Goal: Transaction & Acquisition: Purchase product/service

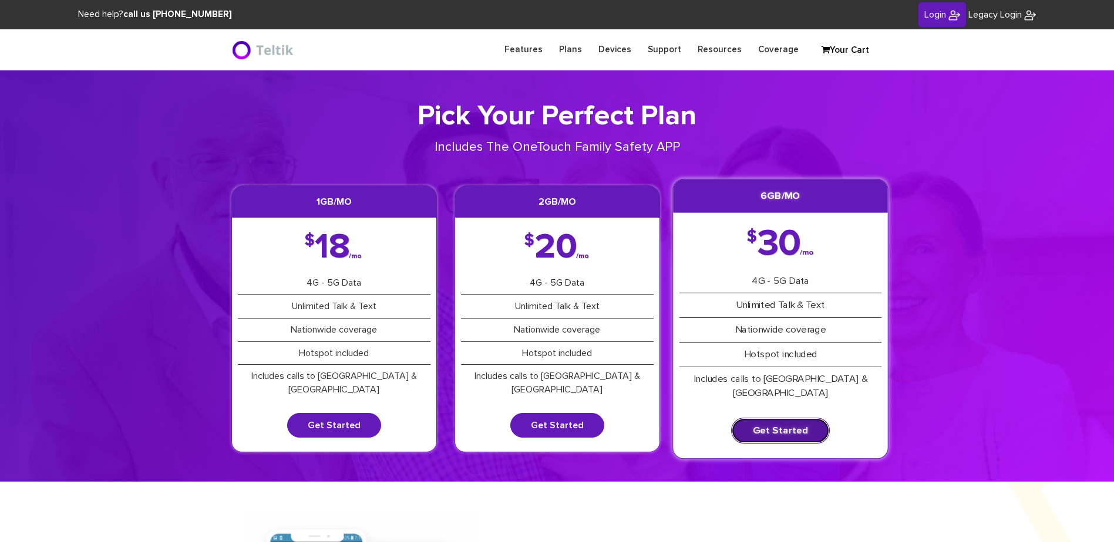
click at [790, 421] on link "Get Started" at bounding box center [780, 431] width 99 height 26
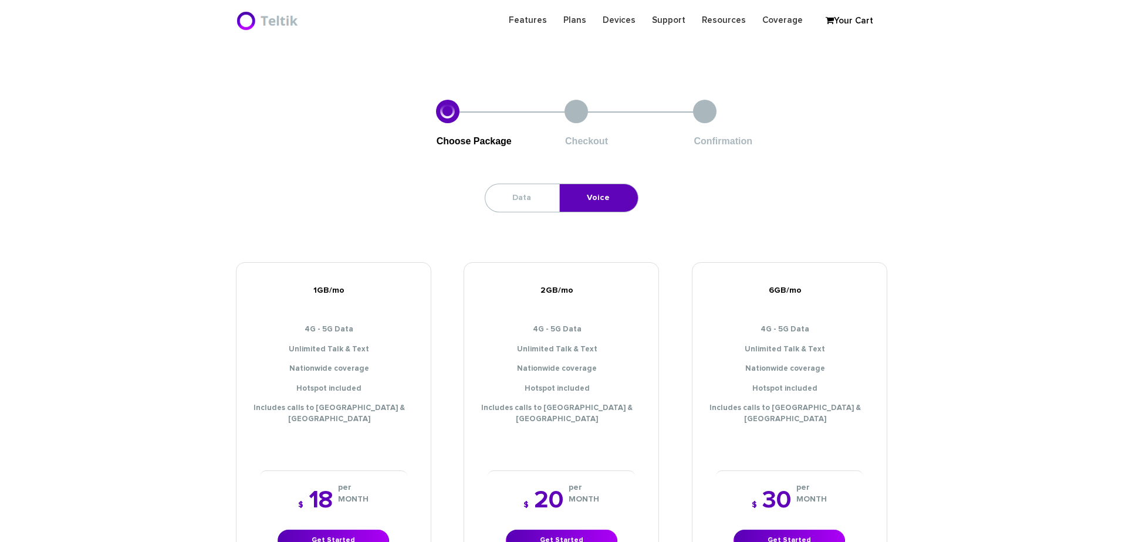
scroll to position [352, 0]
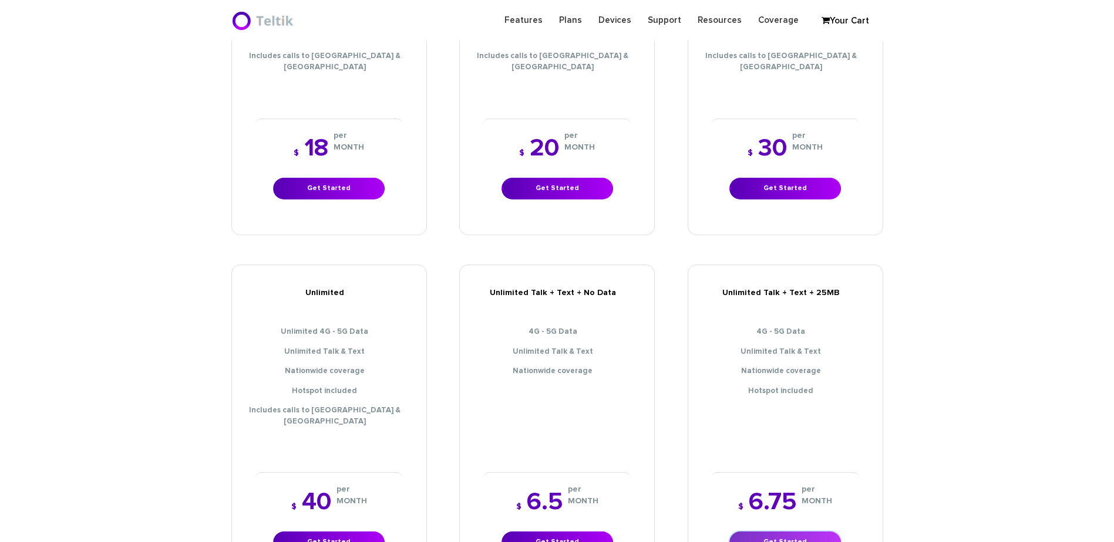
click at [776, 532] on link "Get Started" at bounding box center [785, 543] width 112 height 22
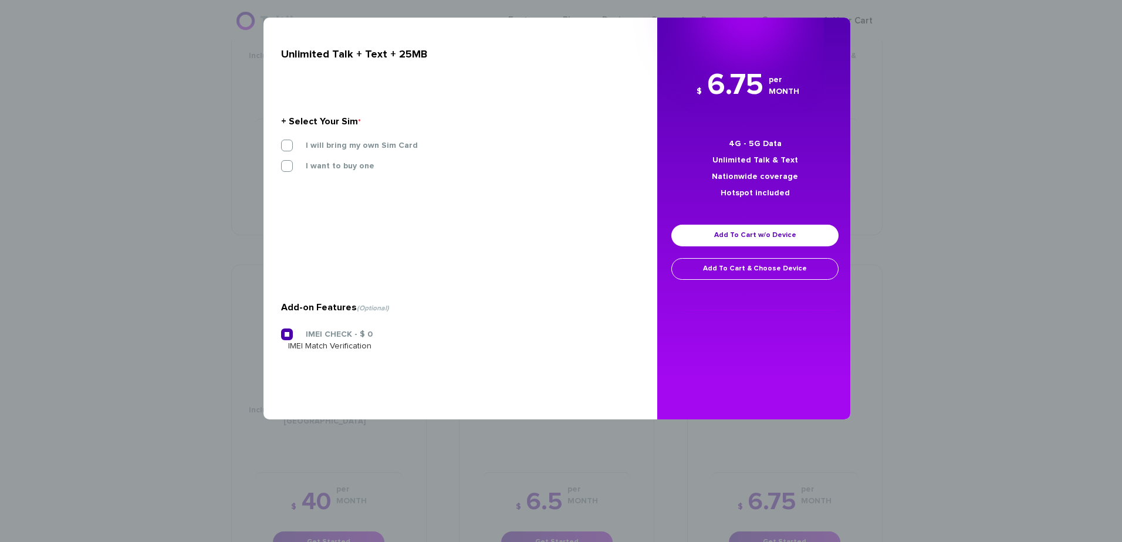
click at [339, 147] on label "I will bring my own Sim Card" at bounding box center [353, 145] width 130 height 11
click at [281, 142] on input "I will bring my own Sim Card" at bounding box center [281, 142] width 0 height 0
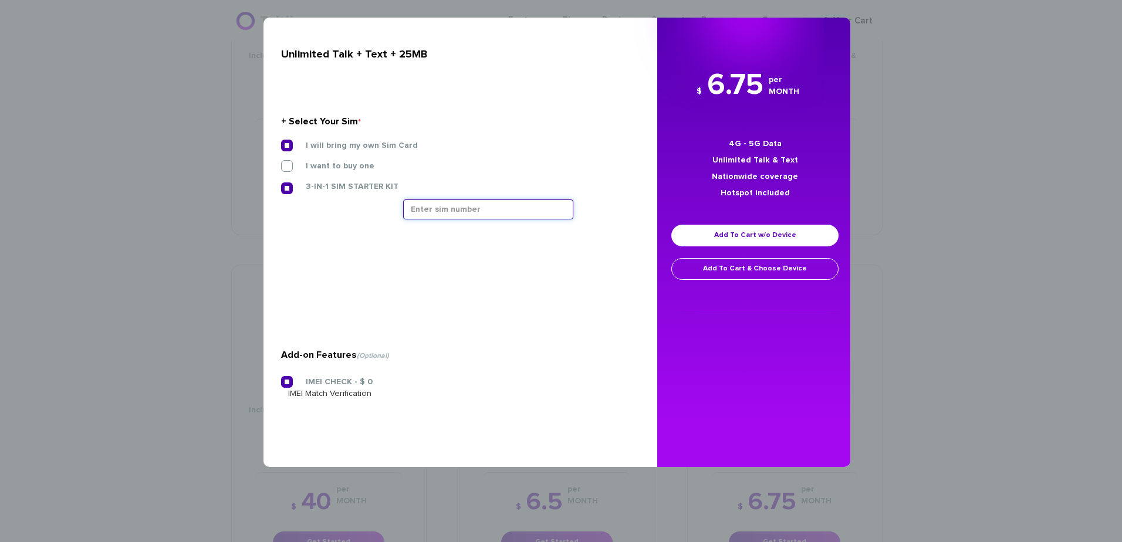
click at [490, 219] on input "text" at bounding box center [488, 210] width 170 height 20
click at [442, 210] on input "text" at bounding box center [488, 210] width 170 height 20
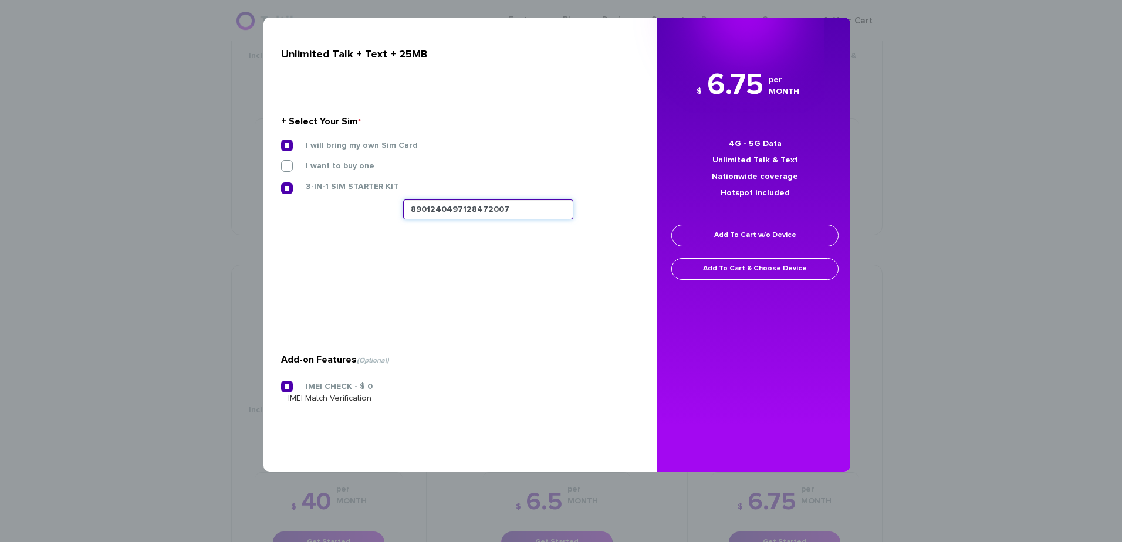
type input "8901240497128472007"
click at [770, 227] on link "Add To Cart w/o Device" at bounding box center [755, 236] width 167 height 22
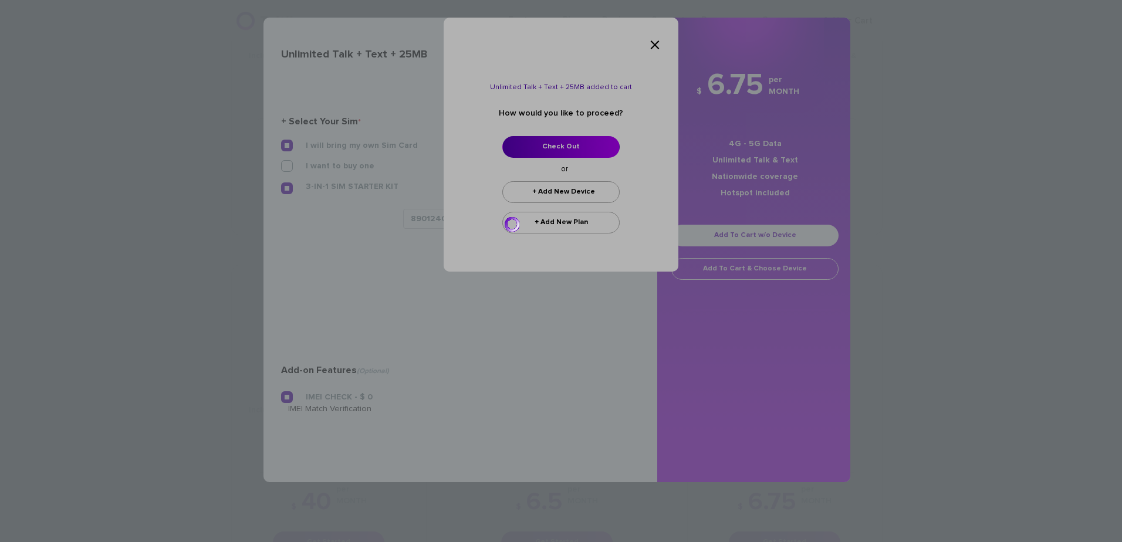
click at [559, 146] on div at bounding box center [561, 271] width 1122 height 542
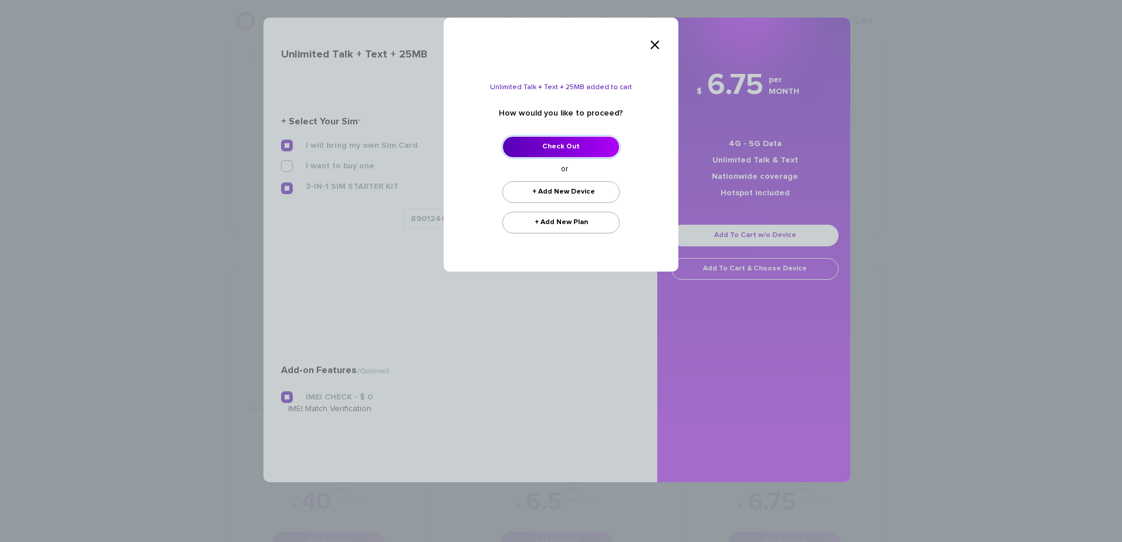
click at [559, 146] on link "Check Out" at bounding box center [561, 147] width 117 height 22
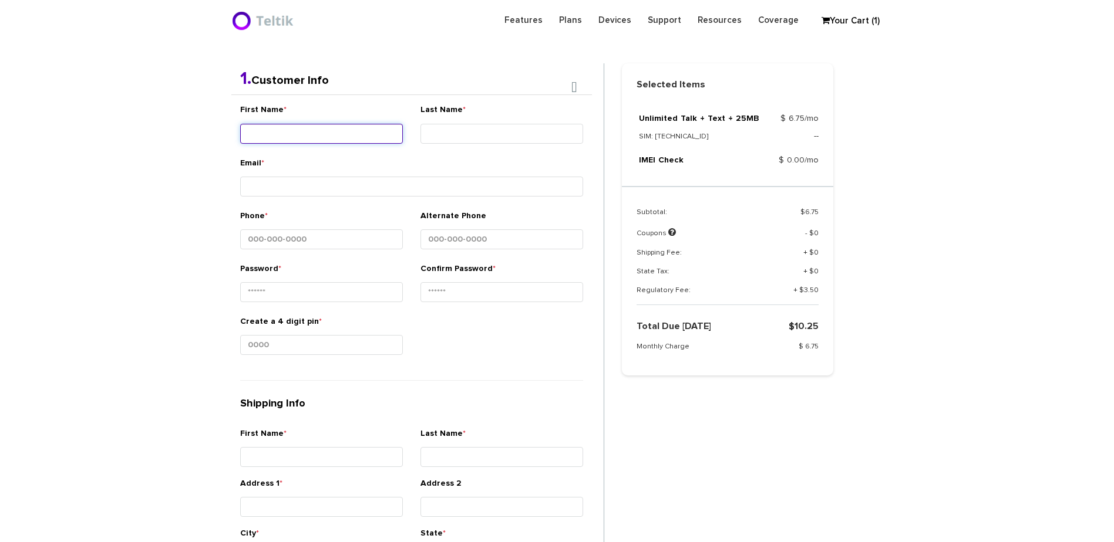
scroll to position [248, 0]
click at [346, 126] on input "First Name *" at bounding box center [321, 132] width 163 height 20
type input "Ner - Menashe"
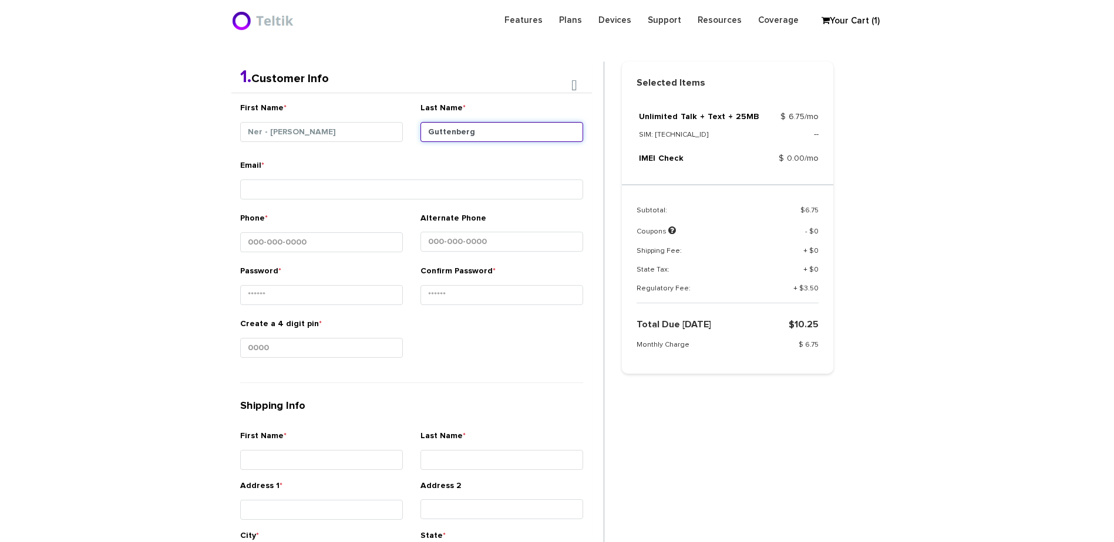
type input "Guttenberg"
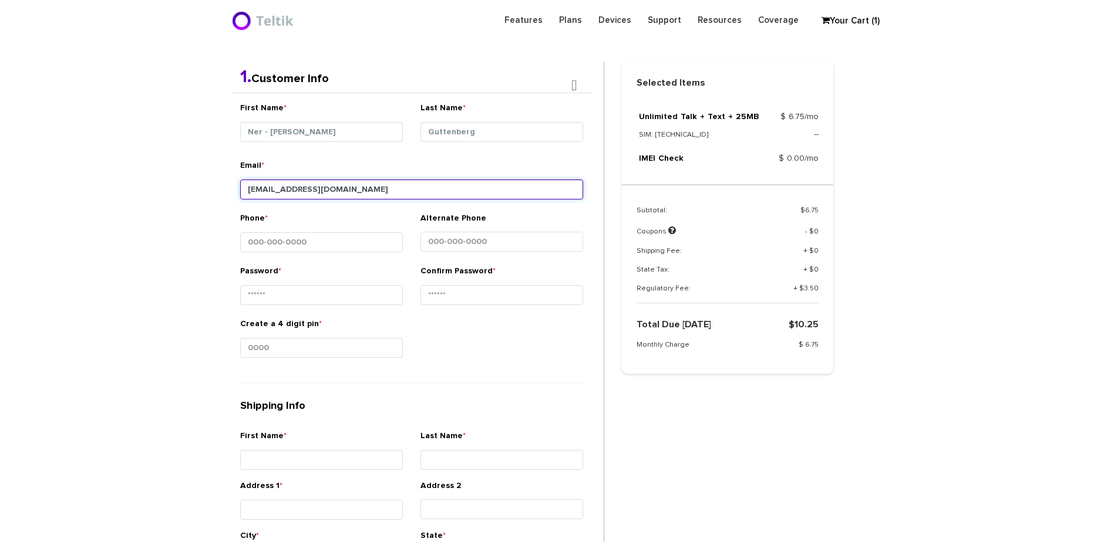
type input "garyguttenberg@gmail.com"
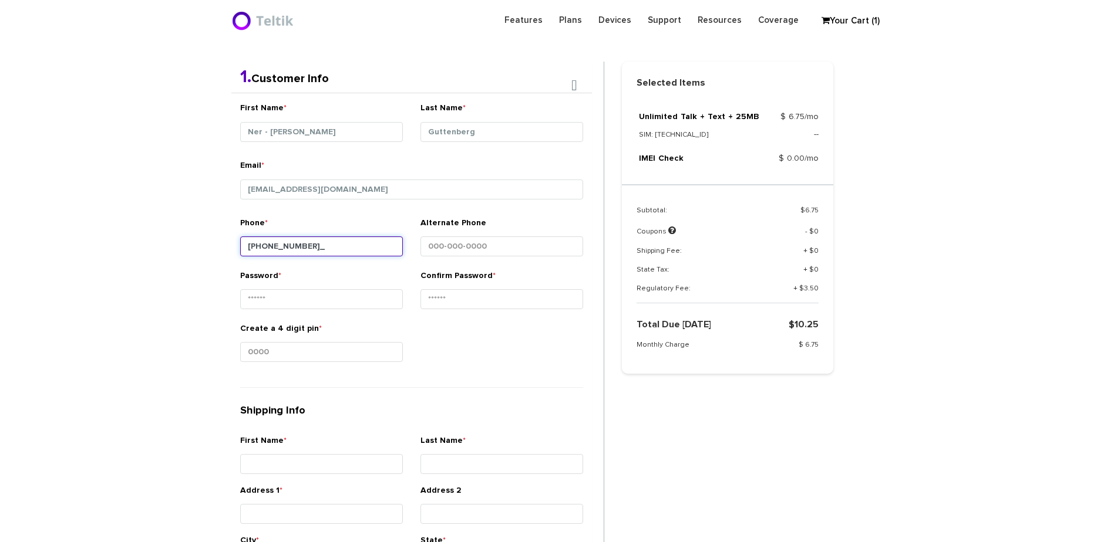
type input "443-804-1980"
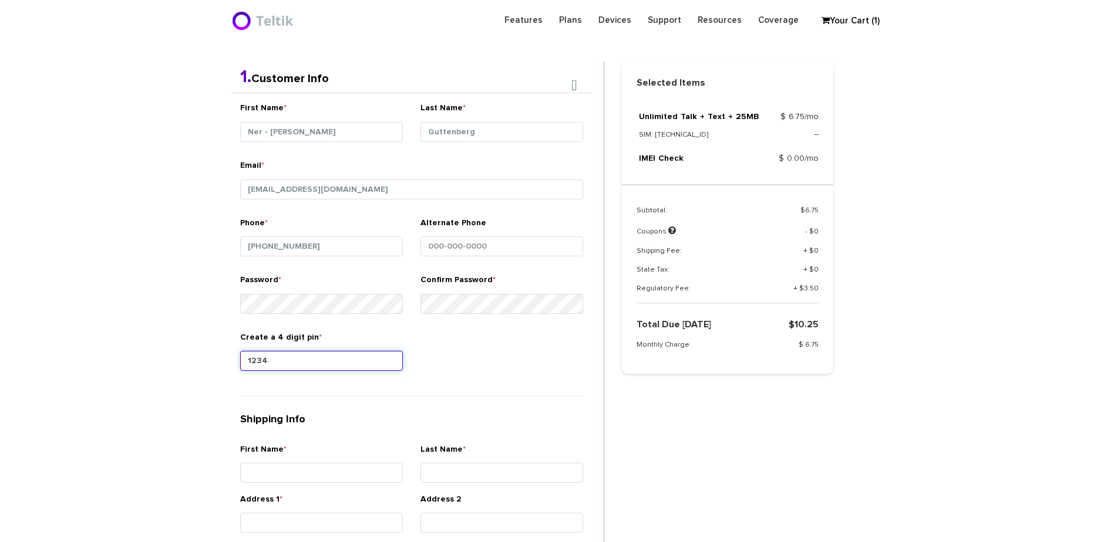
type input "1234"
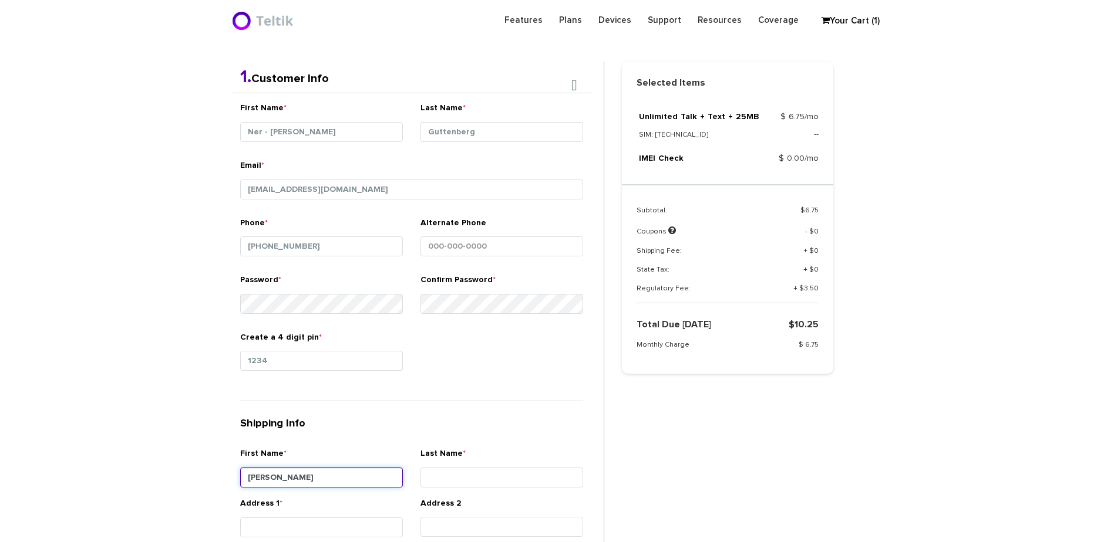
type input "Menashe"
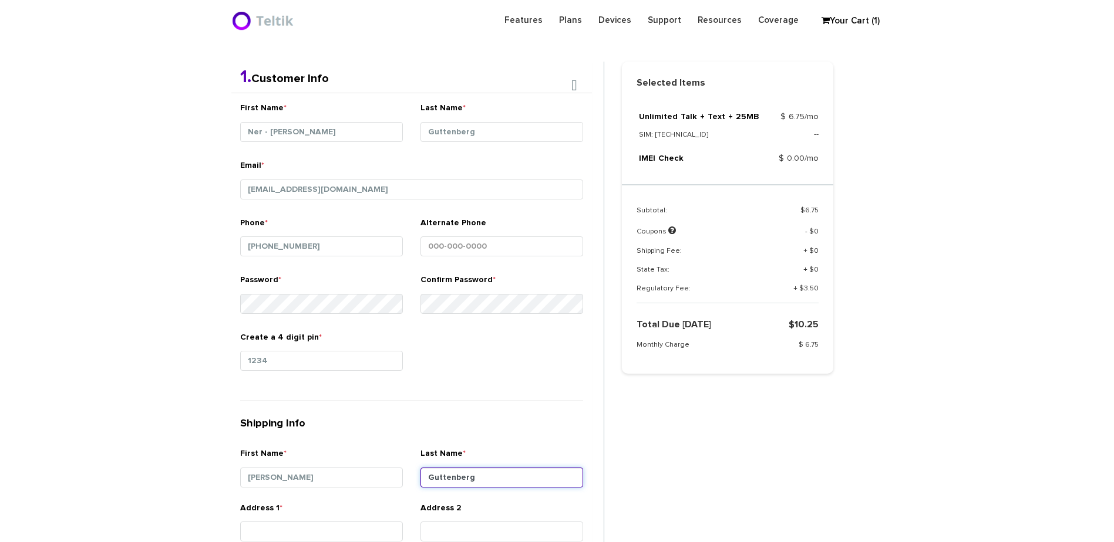
type input "Guttenberg"
type input "6602 Baythorne Road"
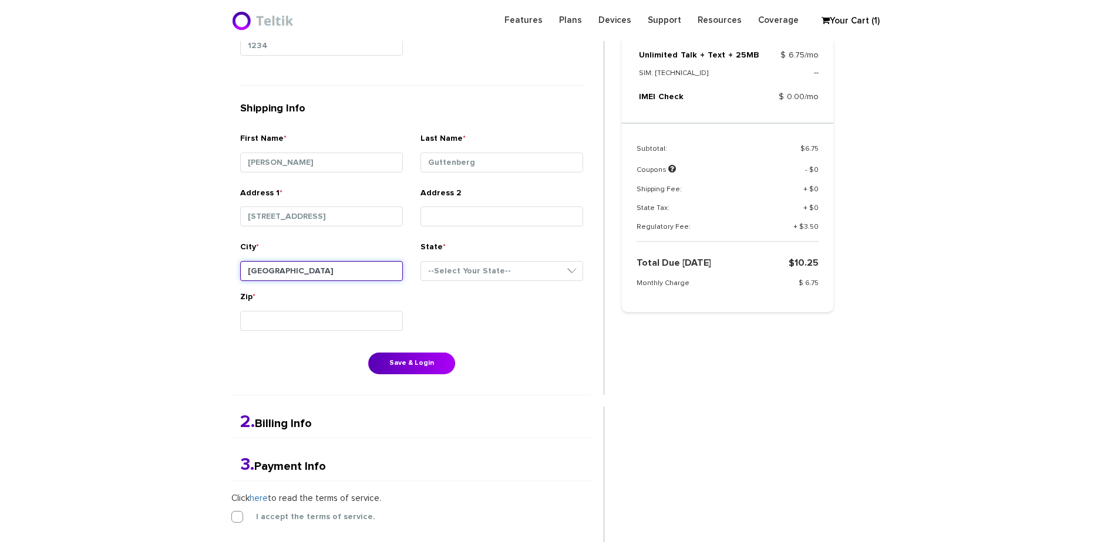
type input "Baltimore"
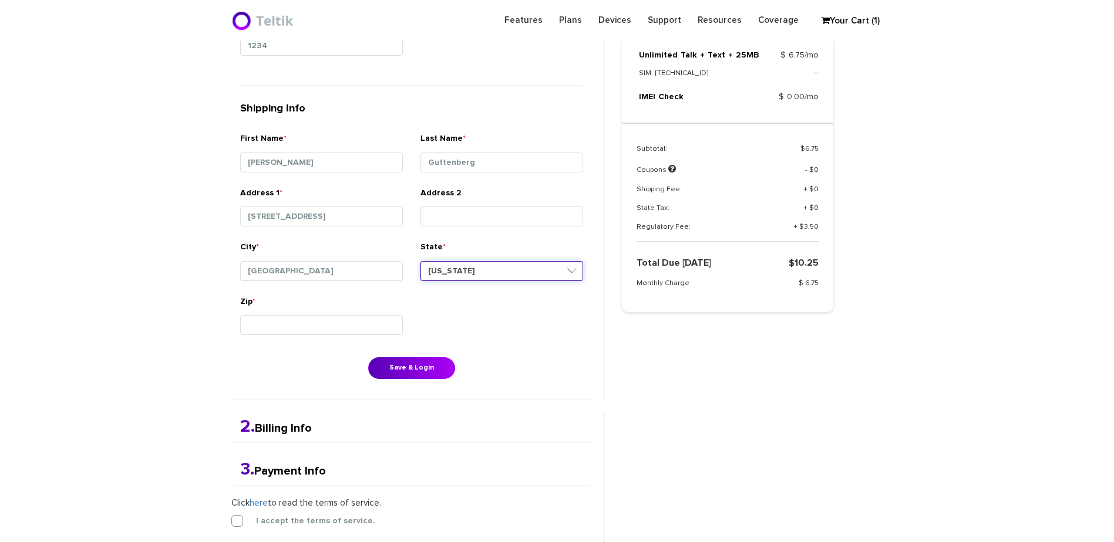
select select "MD"
type input "21209"
click at [423, 362] on button "Save & Login" at bounding box center [411, 369] width 87 height 22
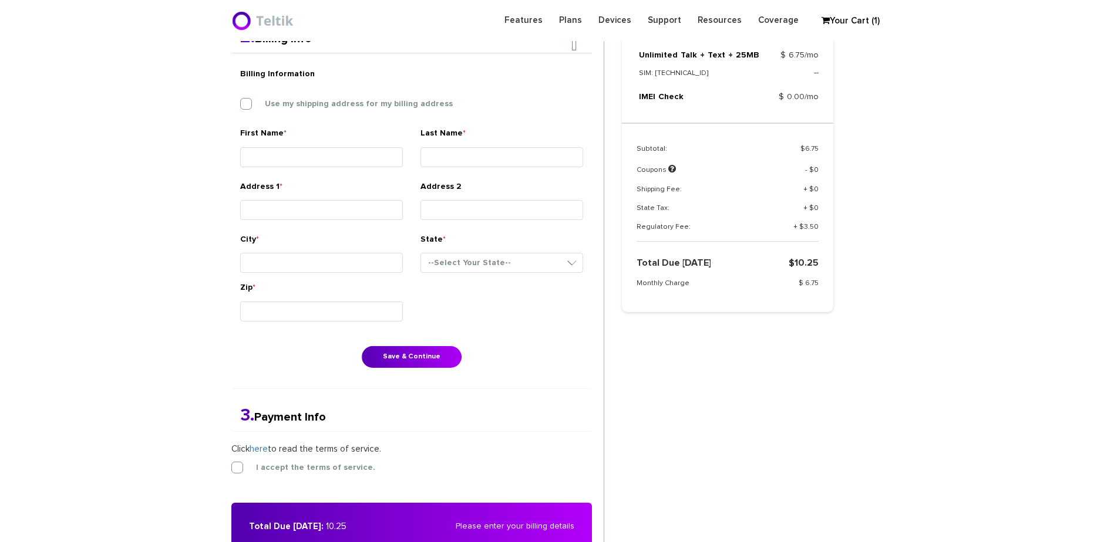
click at [311, 87] on div "Billing Information Use my shipping address for my billing address" at bounding box center [411, 94] width 360 height 65
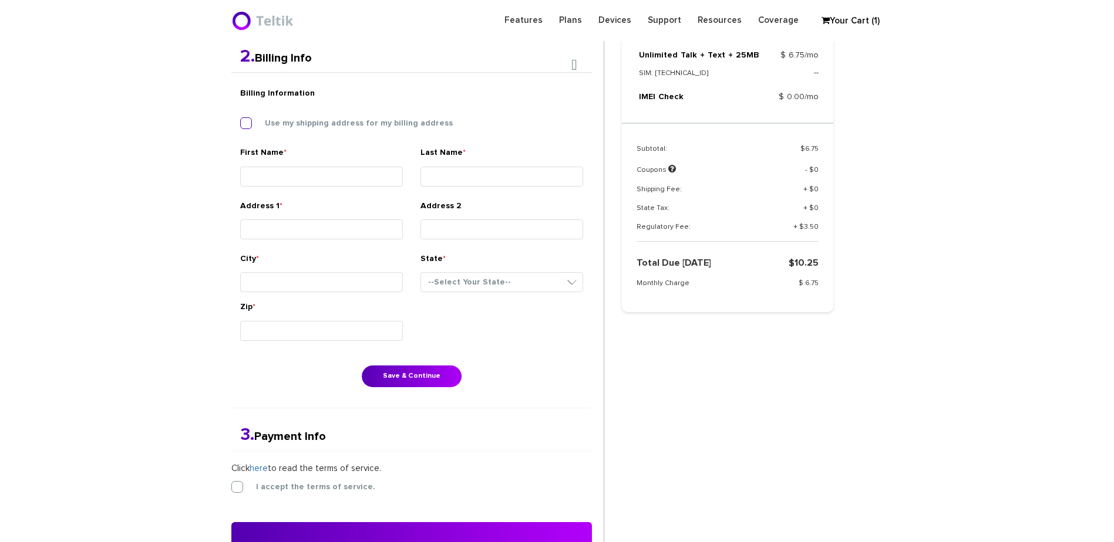
scroll to position [306, 0]
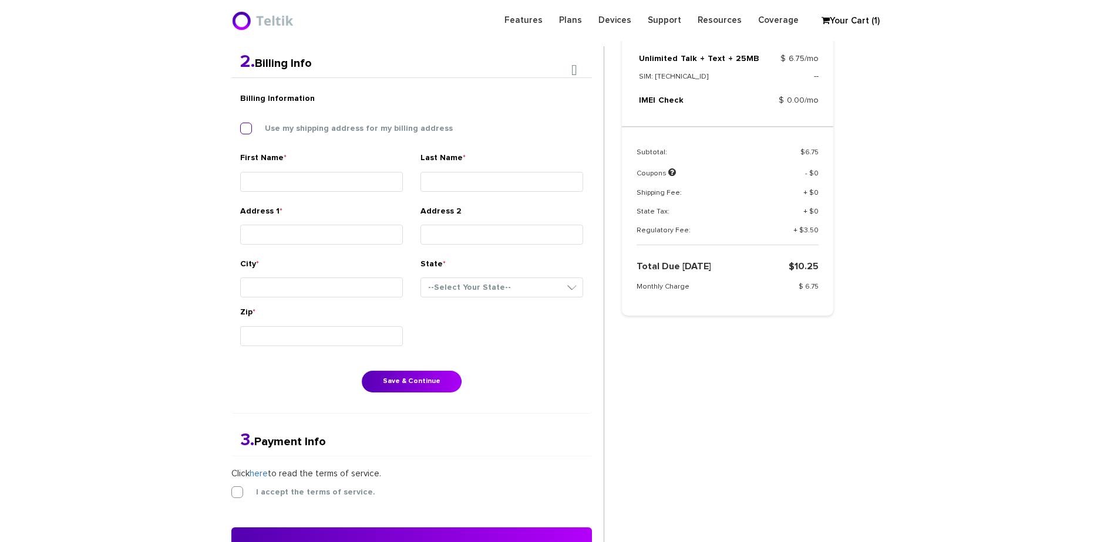
drag, startPoint x: 317, startPoint y: 107, endPoint x: 319, endPoint y: 125, distance: 18.3
click at [319, 110] on div "Billing Information Use my shipping address for my billing address" at bounding box center [411, 119] width 360 height 65
click at [319, 127] on label "Use my shipping address for my billing address" at bounding box center [349, 129] width 205 height 11
click at [240, 126] on input "Use my shipping address for my billing address" at bounding box center [240, 126] width 0 height 0
type input "Menashe"
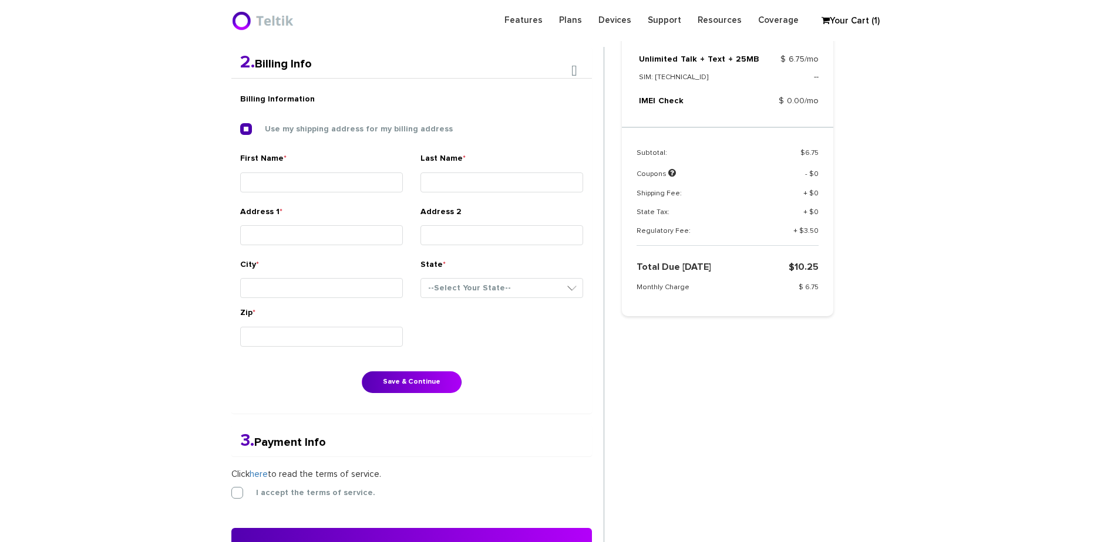
type input "Guttenberg"
type input "6602 Baythorne Road"
type input "Baltimore"
select select "MD"
click at [389, 374] on button "Save & Continue" at bounding box center [412, 383] width 100 height 22
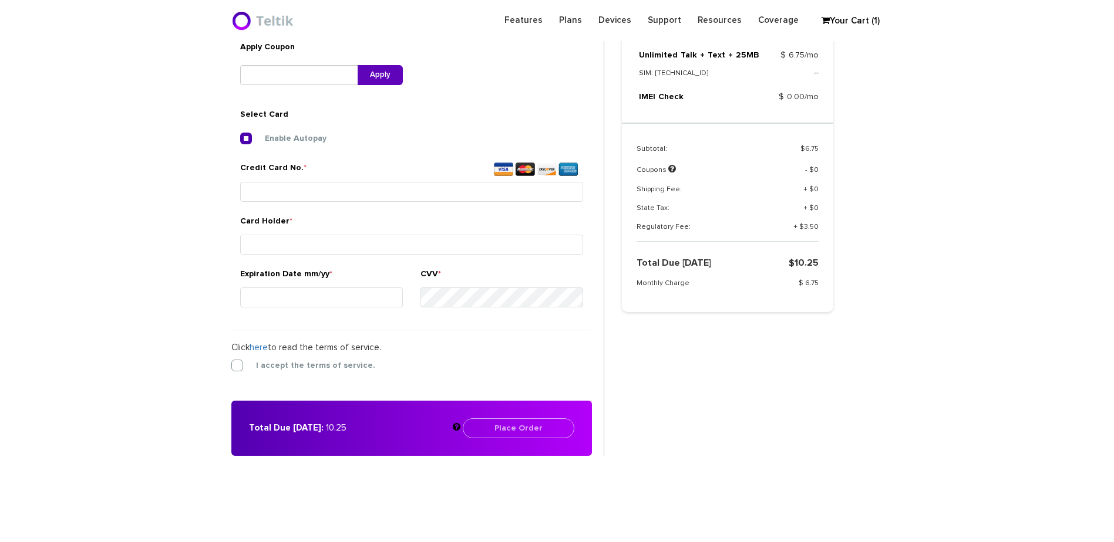
scroll to position [380, 0]
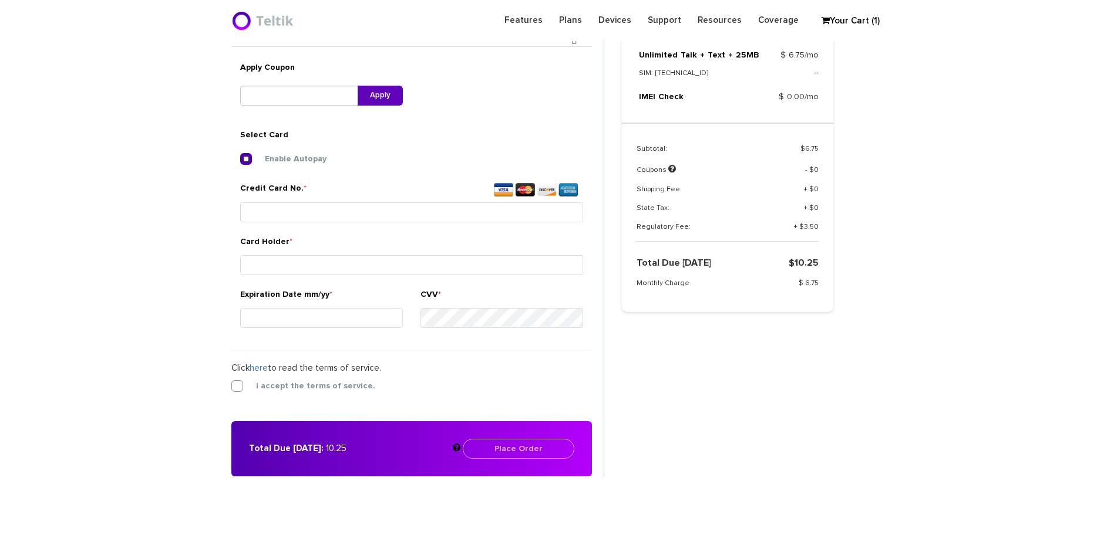
click at [329, 223] on div "Credit Card No. *" at bounding box center [411, 205] width 343 height 44
click at [359, 215] on input "Credit Card No. *" at bounding box center [411, 213] width 343 height 20
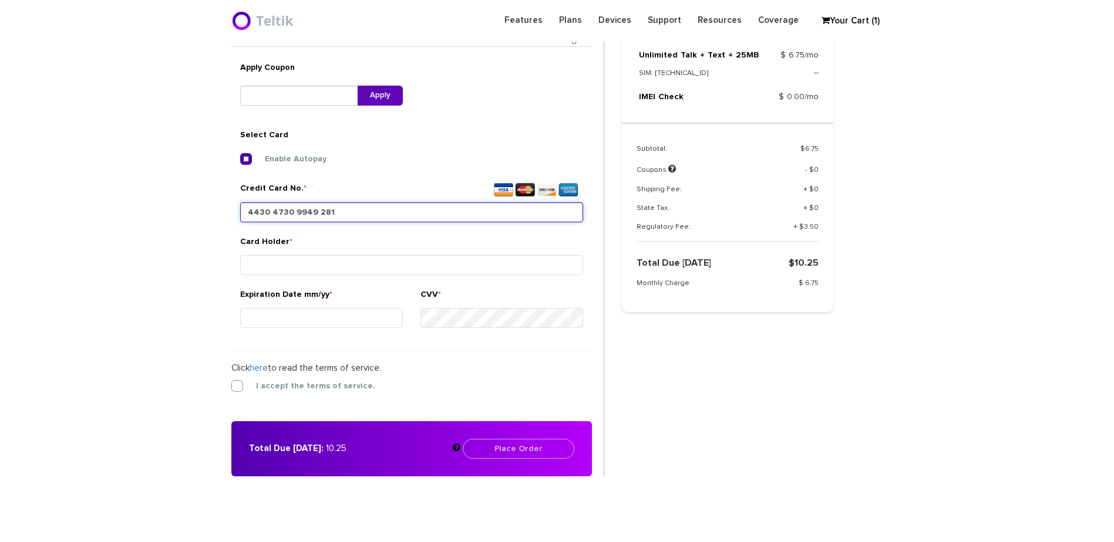
type input "4430 4730 9949 2812"
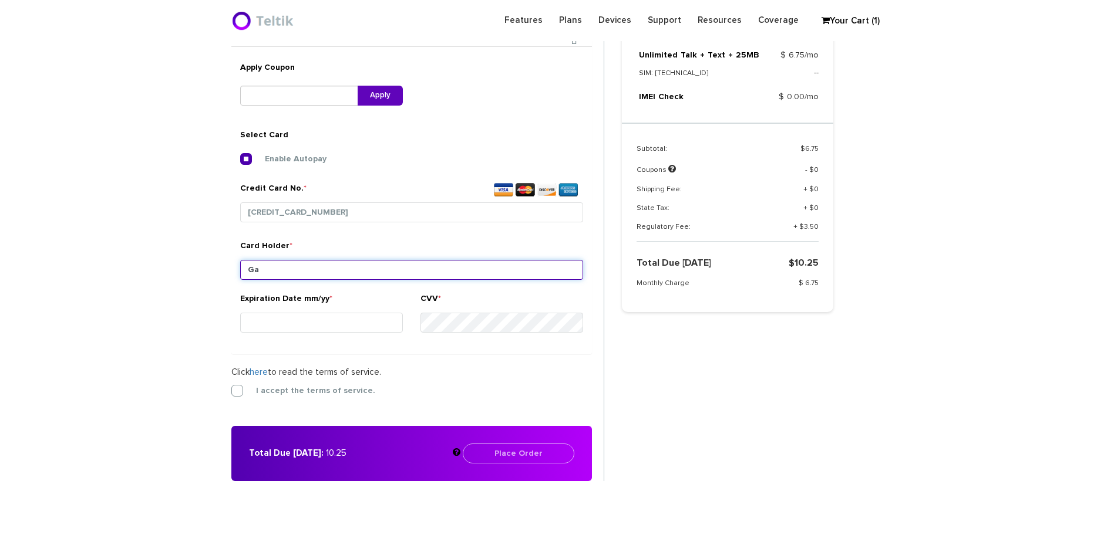
type input "G"
type input "Joel Guttenberg"
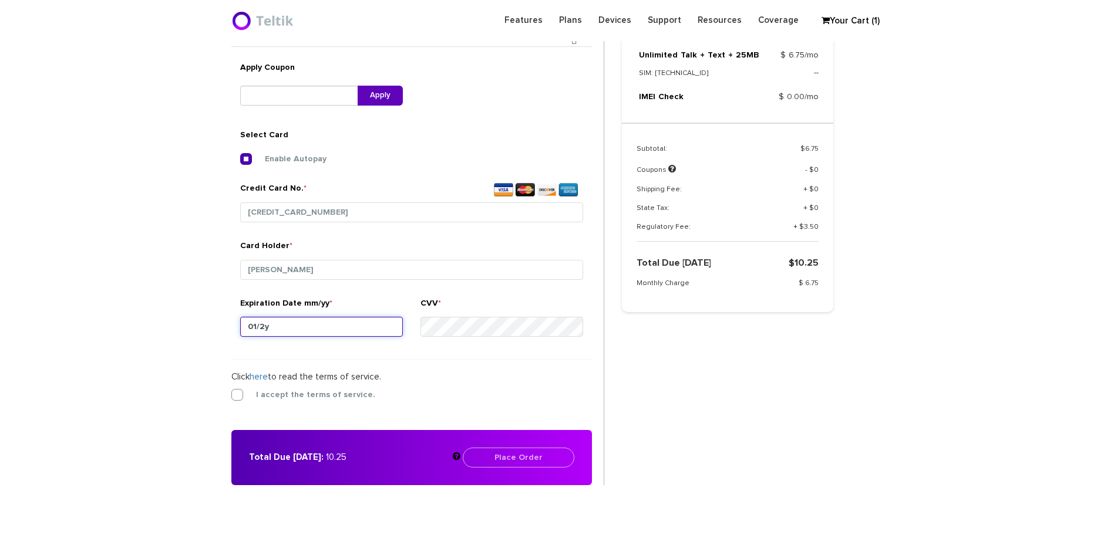
type input "01/27"
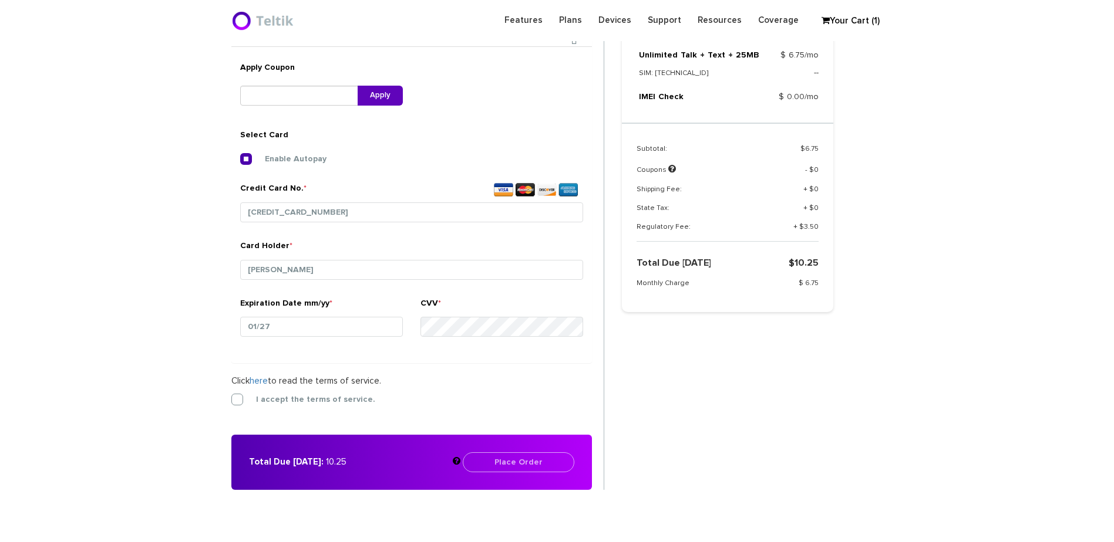
click at [356, 390] on form "2. Billing Info Billing Information Use my shipping address for my billing addr…" at bounding box center [417, 230] width 373 height 517
click at [356, 399] on label "I accept the terms of service." at bounding box center [306, 400] width 137 height 11
click at [231, 396] on input "I accept the terms of service." at bounding box center [231, 396] width 0 height 0
click at [501, 457] on button "Place Order" at bounding box center [519, 463] width 112 height 20
